Goal: Find specific page/section: Find specific page/section

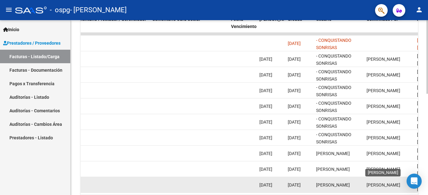
scroll to position [189, 0]
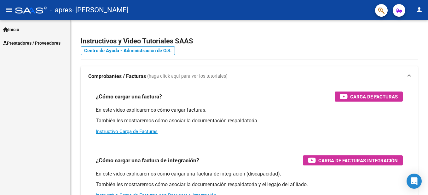
click at [46, 43] on span "Prestadores / Proveedores" at bounding box center [31, 43] width 57 height 7
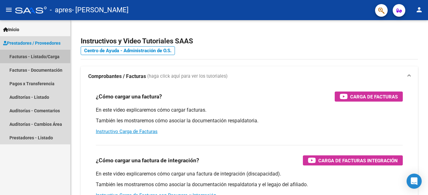
click at [46, 58] on link "Facturas - Listado/Carga" at bounding box center [35, 57] width 70 height 14
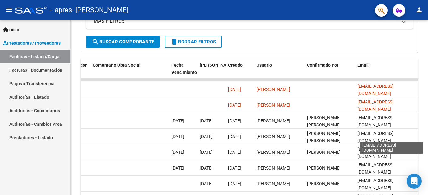
scroll to position [138, 0]
